Goal: Book appointment/travel/reservation

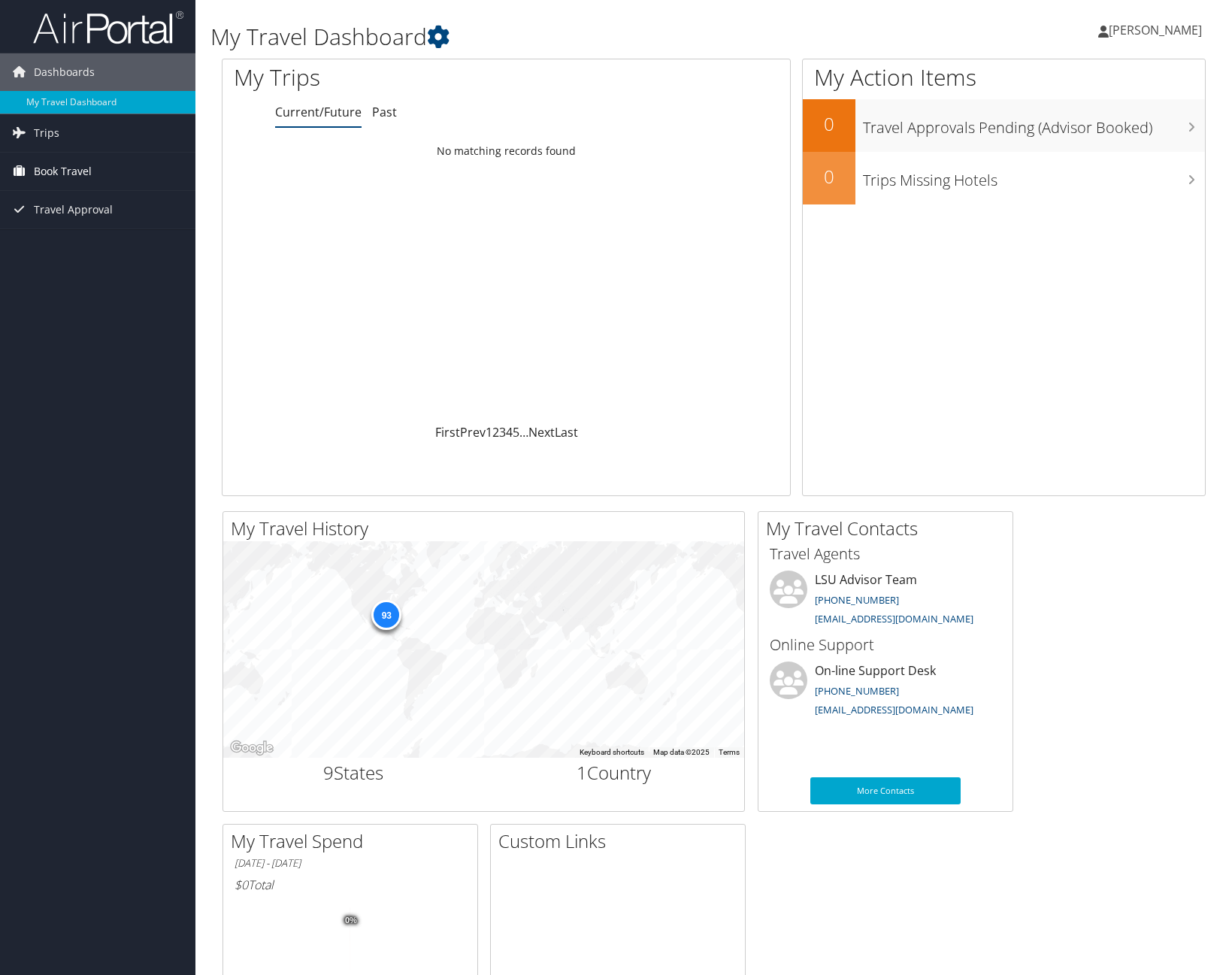
click at [51, 176] on span "Book Travel" at bounding box center [63, 171] width 58 height 38
click at [54, 217] on link "Book/Manage Online Trips" at bounding box center [98, 224] width 196 height 22
click at [90, 223] on link "Book/Manage Online Trips" at bounding box center [98, 224] width 196 height 22
